Goal: Information Seeking & Learning: Learn about a topic

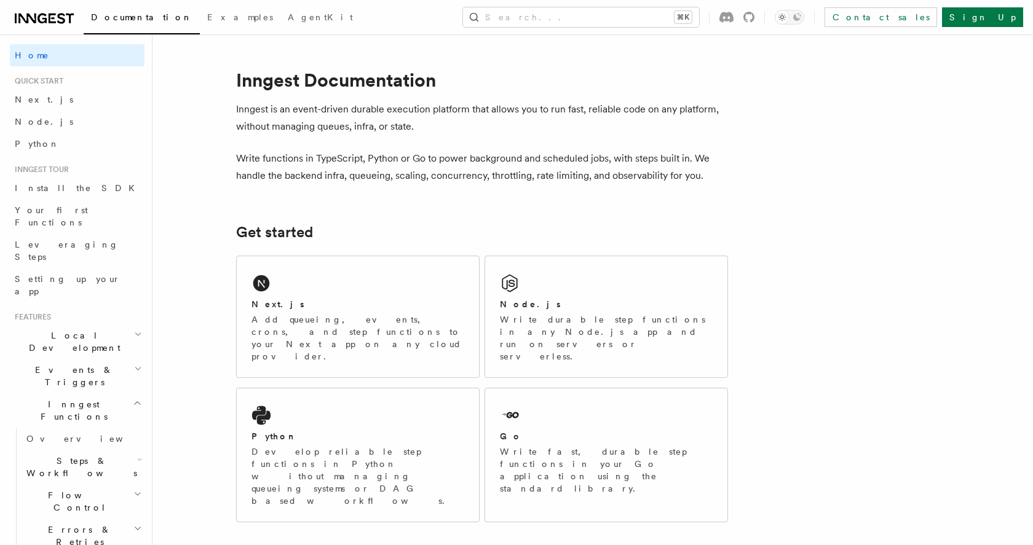
click at [397, 280] on div "Next.js Add queueing, events, crons, and step functions to your Next app on any…" at bounding box center [358, 316] width 242 height 121
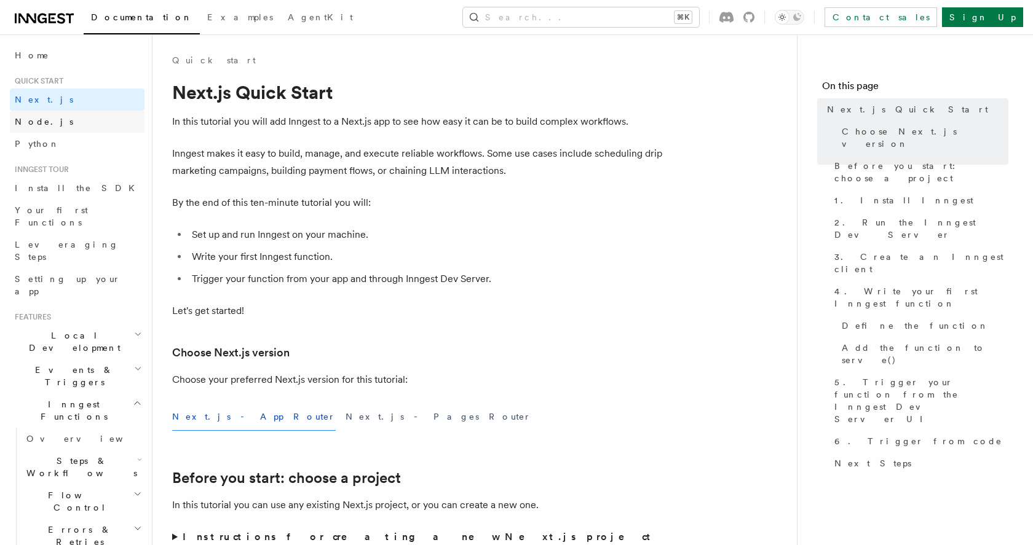
click at [38, 121] on span "Node.js" at bounding box center [44, 122] width 58 height 10
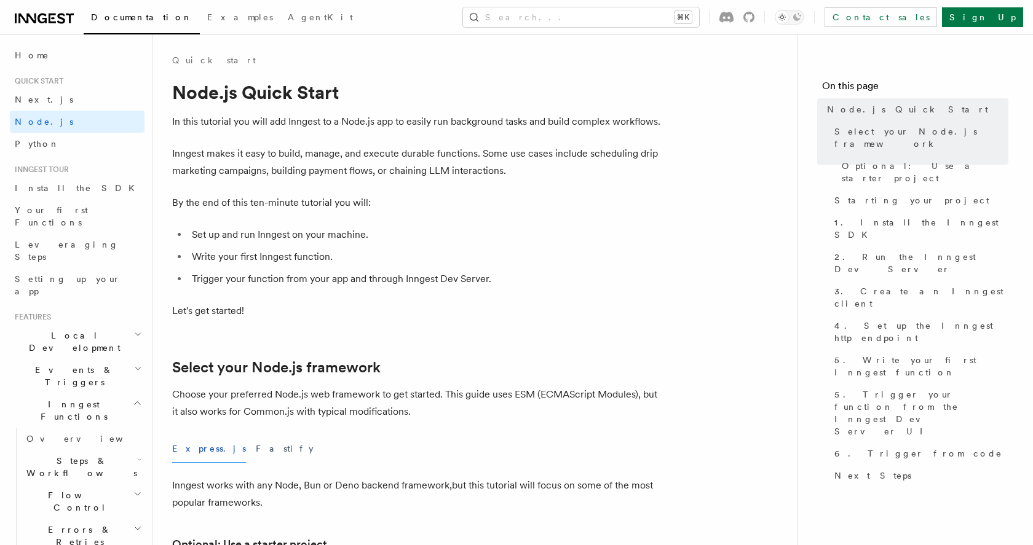
click at [57, 84] on span "Quick start" at bounding box center [37, 81] width 54 height 10
click at [32, 52] on span "Home" at bounding box center [32, 55] width 34 height 12
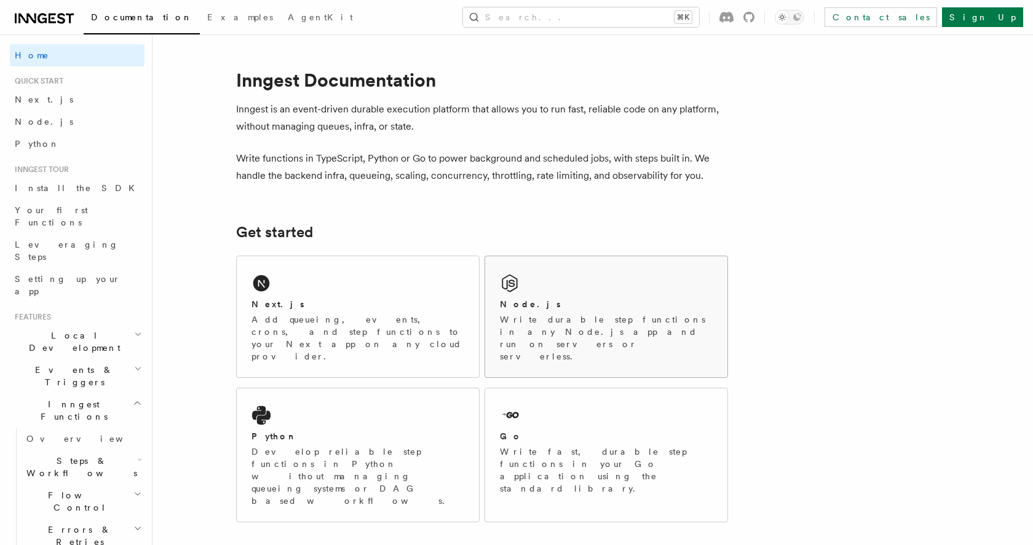
click at [502, 300] on h2 "Node.js" at bounding box center [530, 304] width 61 height 12
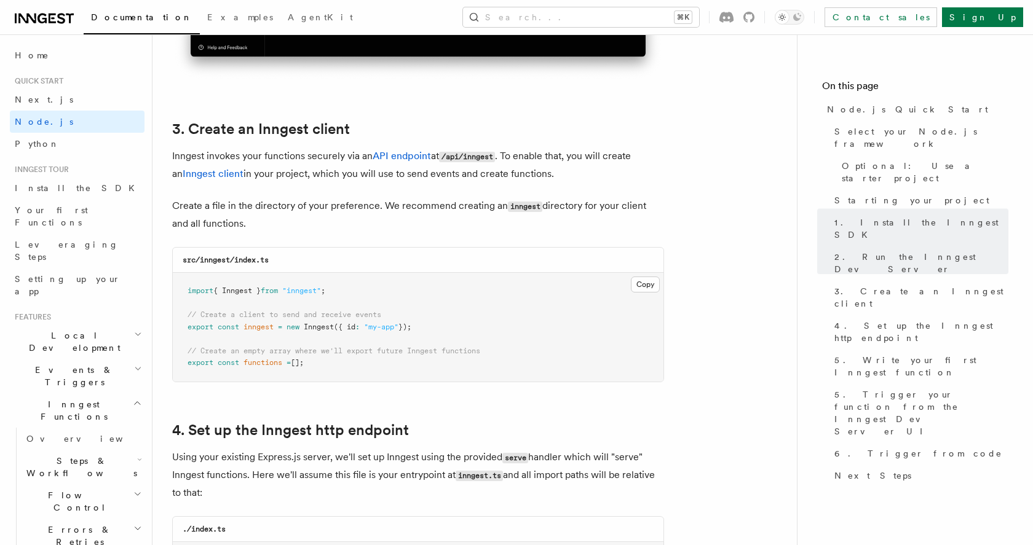
scroll to position [1496, 0]
click at [432, 529] on div "./index.ts" at bounding box center [418, 530] width 491 height 25
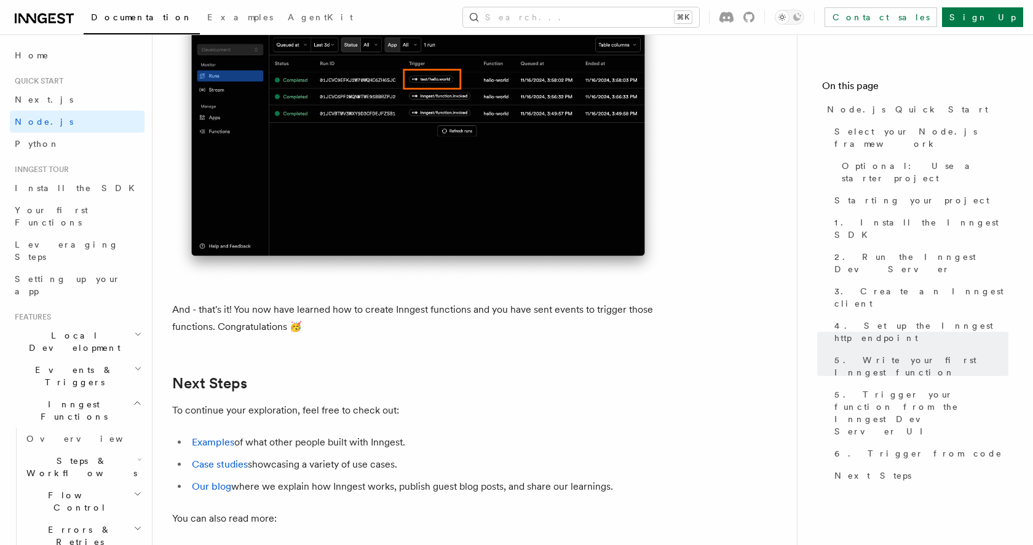
scroll to position [7367, 0]
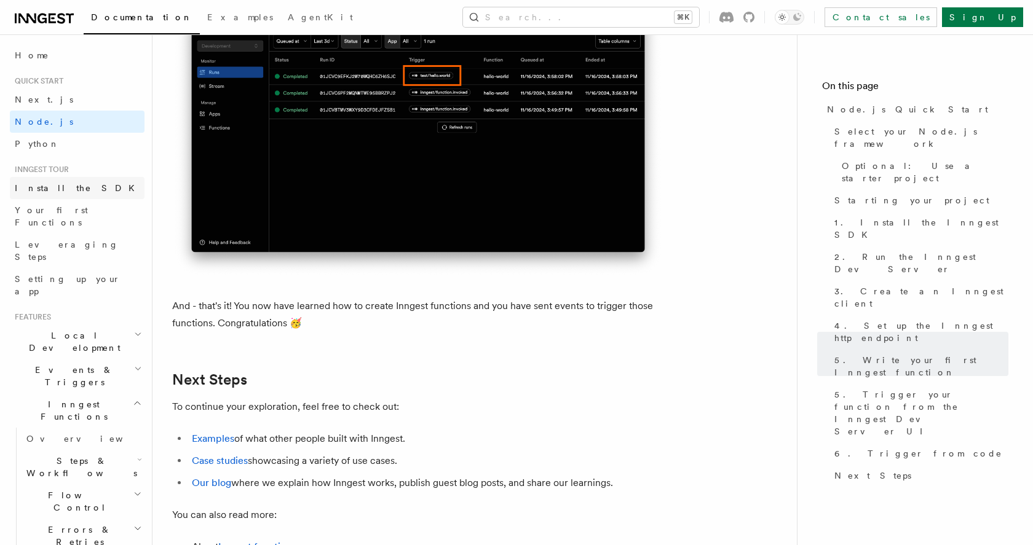
click at [59, 192] on span "Install the SDK" at bounding box center [78, 188] width 127 height 10
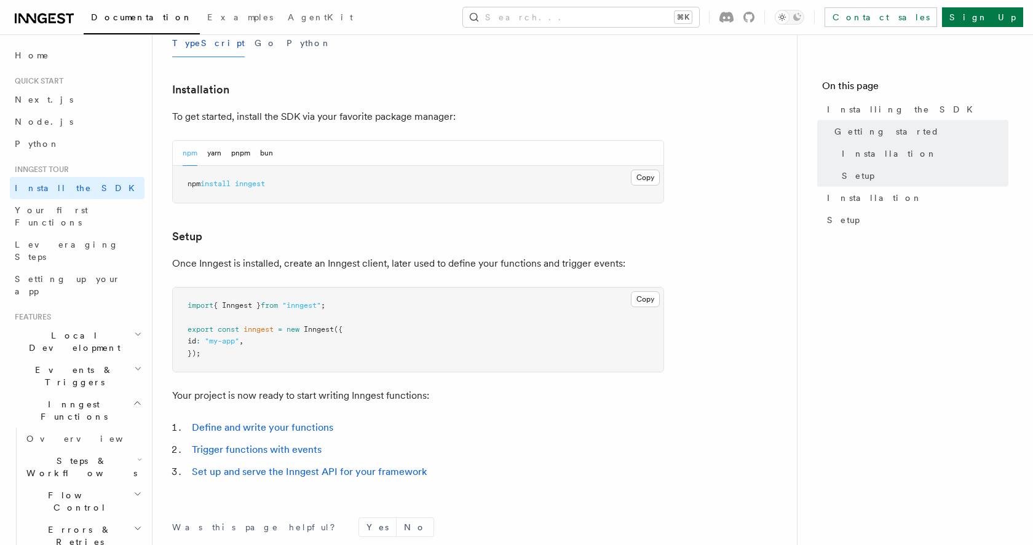
scroll to position [300, 0]
